Goal: Information Seeking & Learning: Learn about a topic

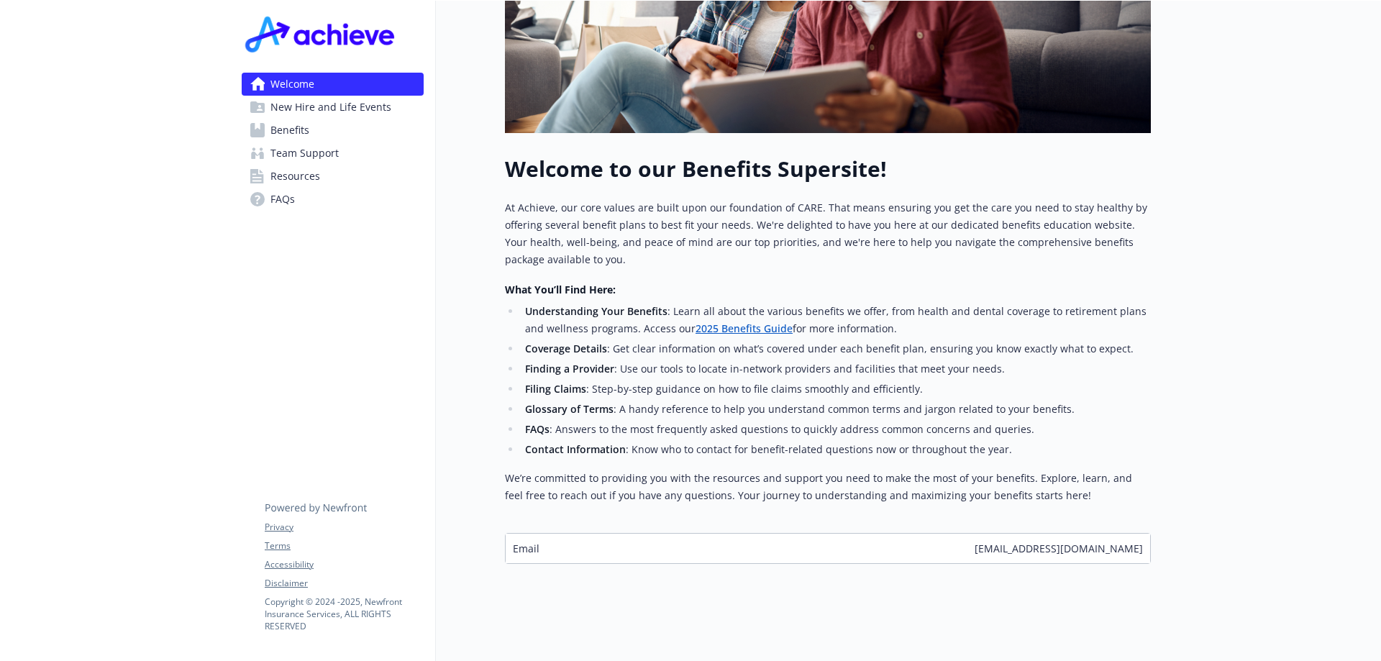
scroll to position [377, 0]
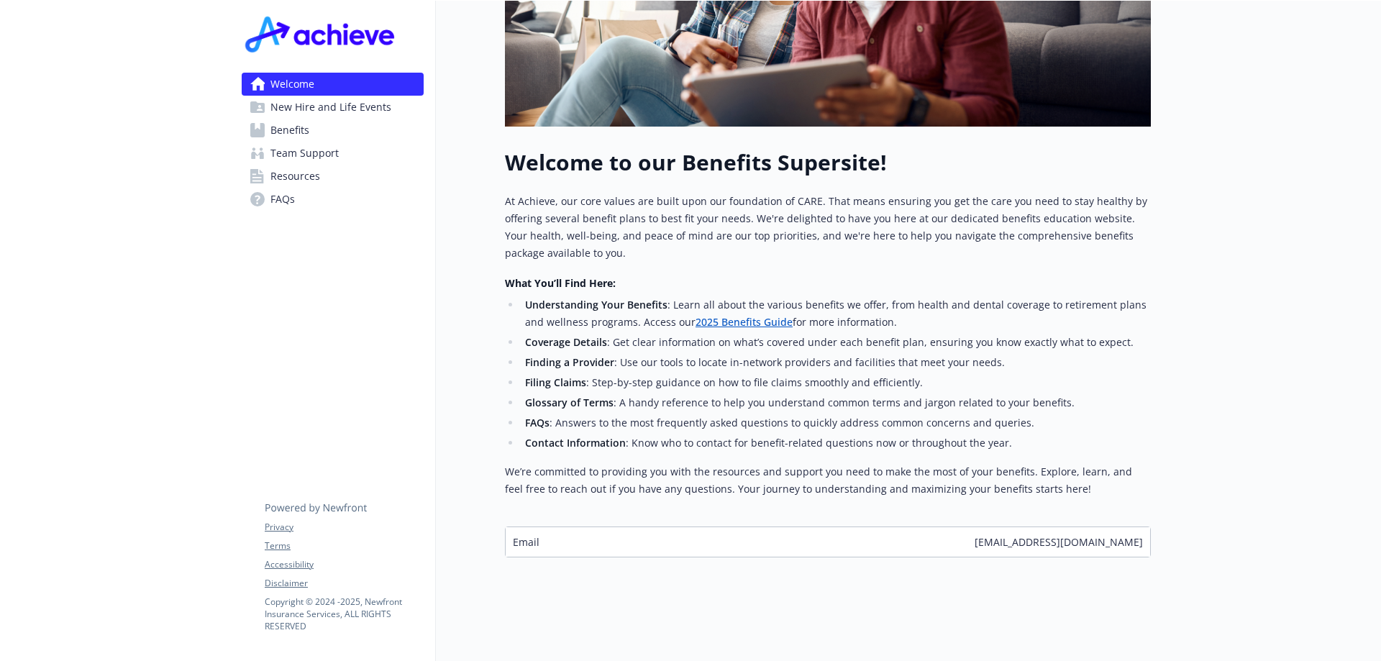
click at [767, 315] on link "2025 Benefits Guide" at bounding box center [743, 322] width 97 height 14
